Goal: Task Accomplishment & Management: Use online tool/utility

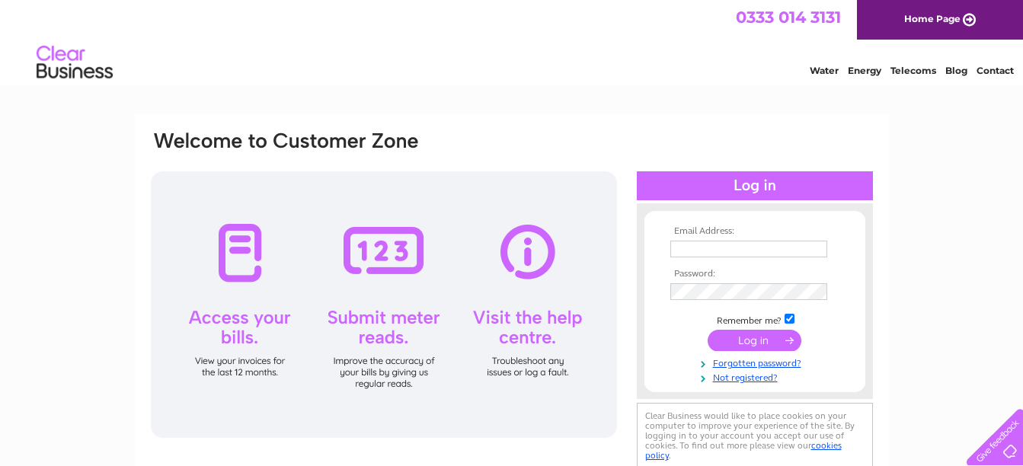
click at [714, 245] on input "text" at bounding box center [748, 249] width 157 height 17
type input "[EMAIL_ADDRESS][DOMAIN_NAME]"
click at [707, 331] on input "submit" at bounding box center [754, 341] width 94 height 21
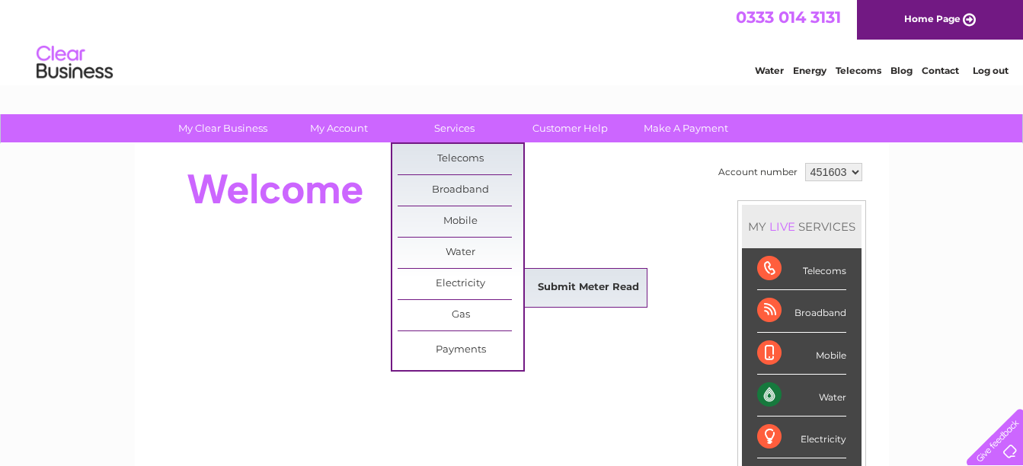
click at [551, 293] on link "Submit Meter Read" at bounding box center [588, 288] width 126 height 30
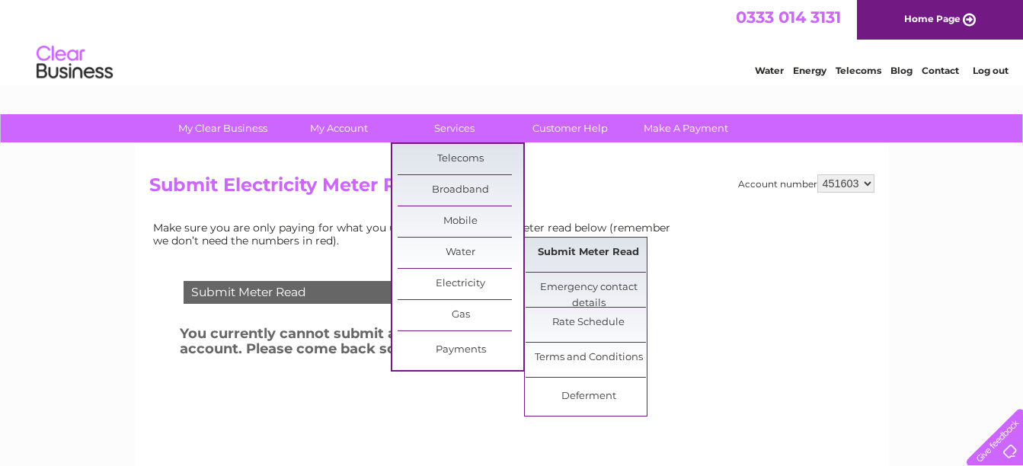
click at [569, 257] on link "Submit Meter Read" at bounding box center [588, 253] width 126 height 30
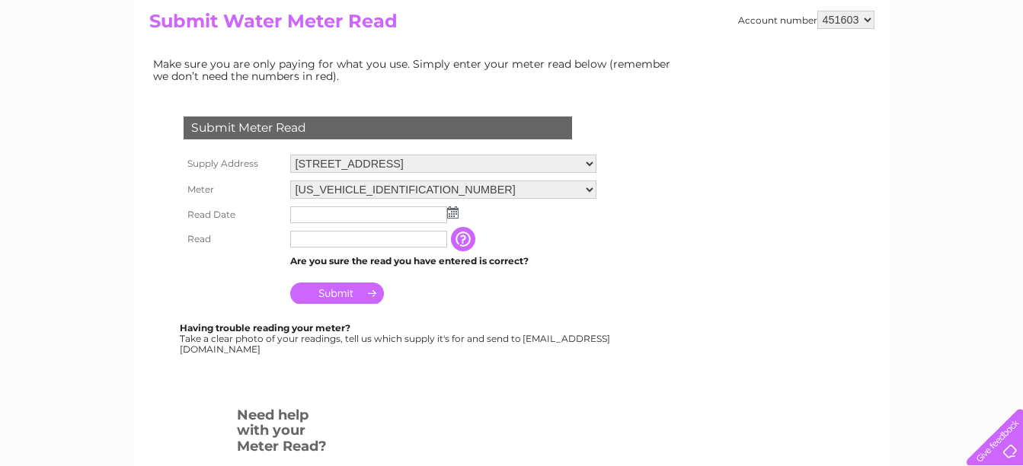
scroll to position [183, 0]
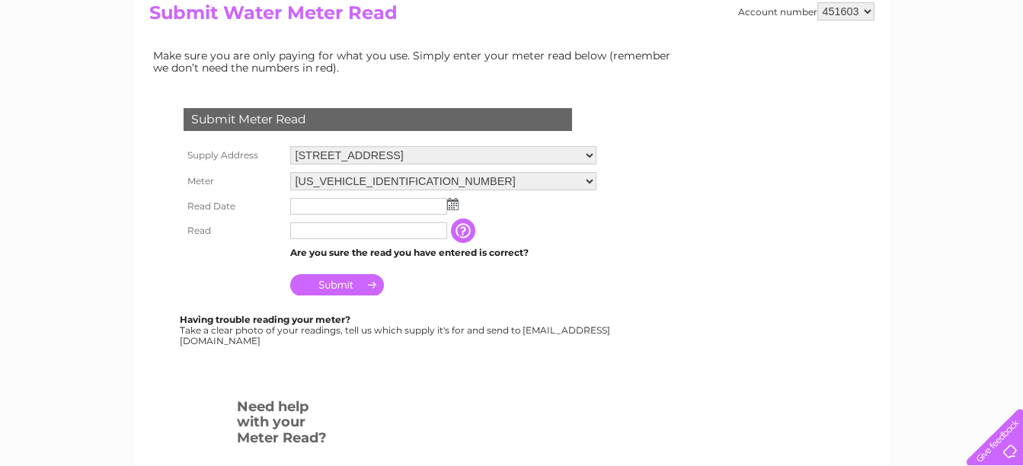
click at [450, 202] on img at bounding box center [452, 204] width 11 height 12
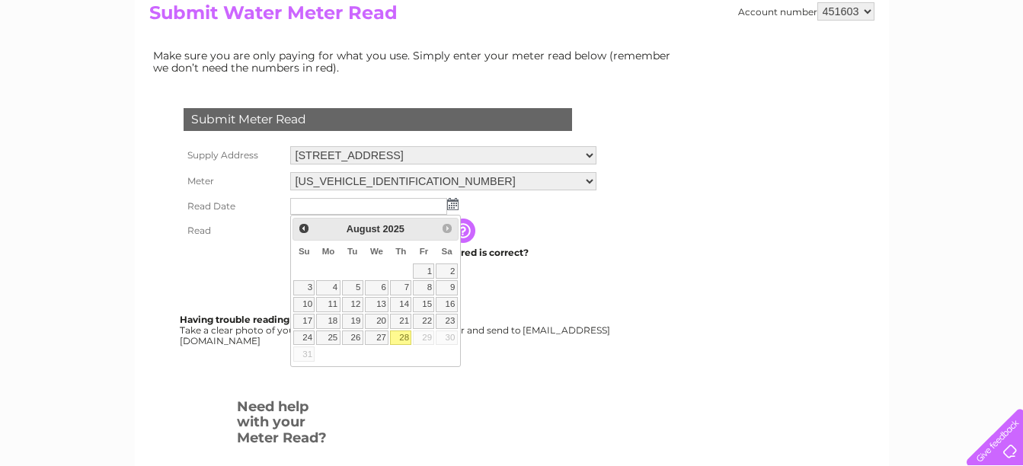
click at [403, 341] on link "28" at bounding box center [400, 337] width 21 height 15
type input "2025/08/28"
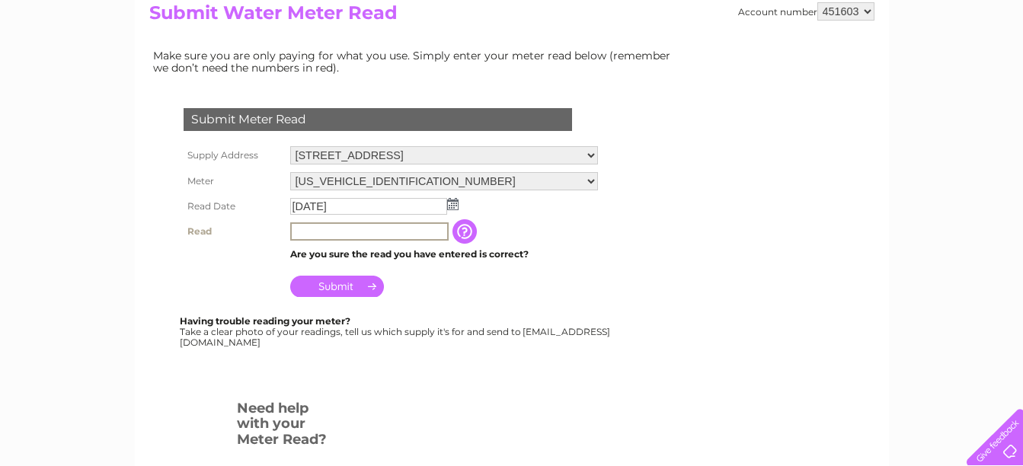
click at [316, 236] on input "text" at bounding box center [369, 231] width 158 height 18
type input "0066"
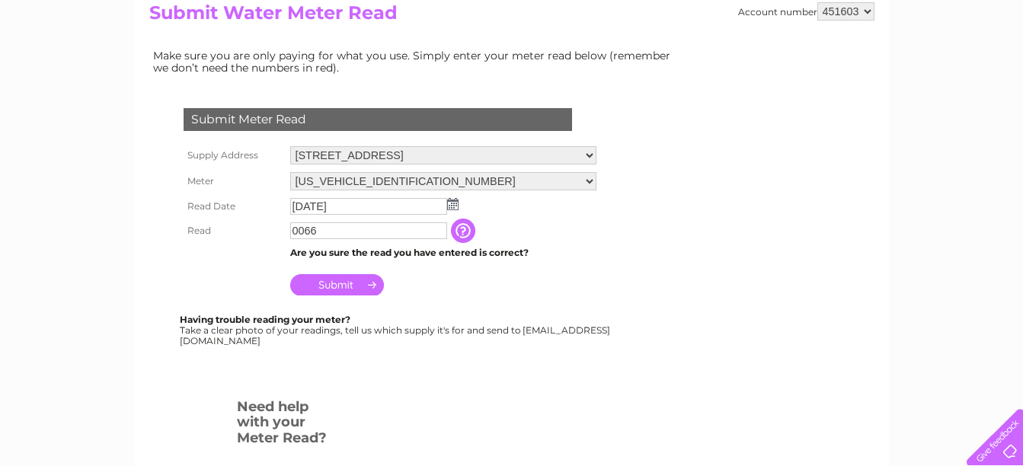
click at [323, 283] on input "Submit" at bounding box center [337, 284] width 94 height 21
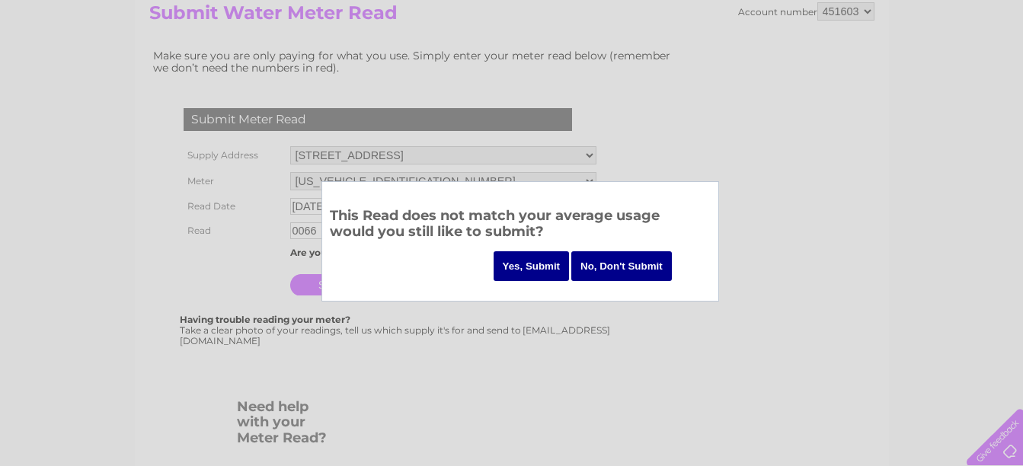
click at [532, 265] on input "Yes, Submit" at bounding box center [531, 266] width 76 height 30
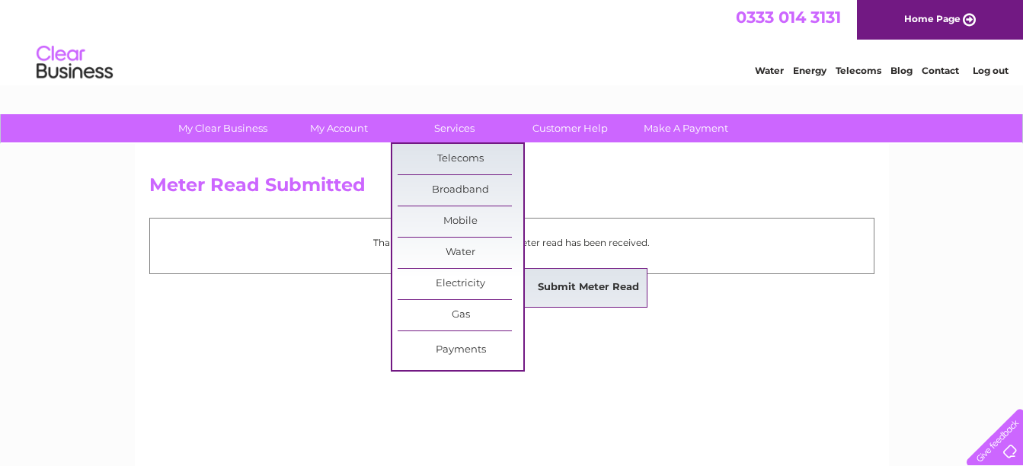
click at [554, 293] on link "Submit Meter Read" at bounding box center [588, 288] width 126 height 30
